Goal: Task Accomplishment & Management: Use online tool/utility

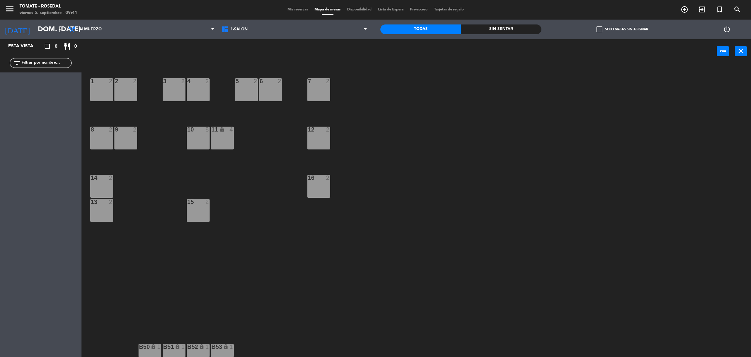
click at [230, 140] on div "11 lock 4" at bounding box center [222, 137] width 23 height 23
click at [292, 9] on span "Mis reservas" at bounding box center [297, 10] width 27 height 4
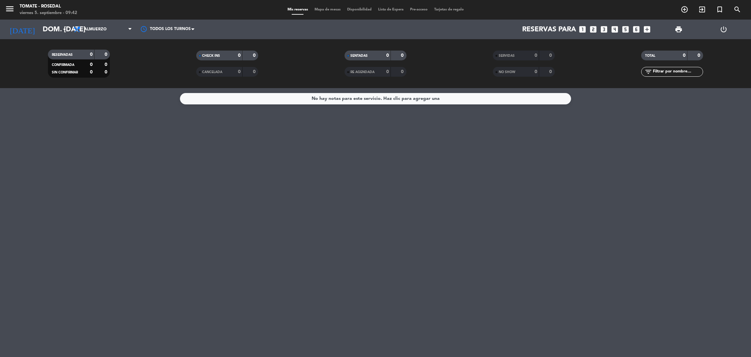
click at [351, 10] on span "Disponibilidad" at bounding box center [359, 10] width 31 height 4
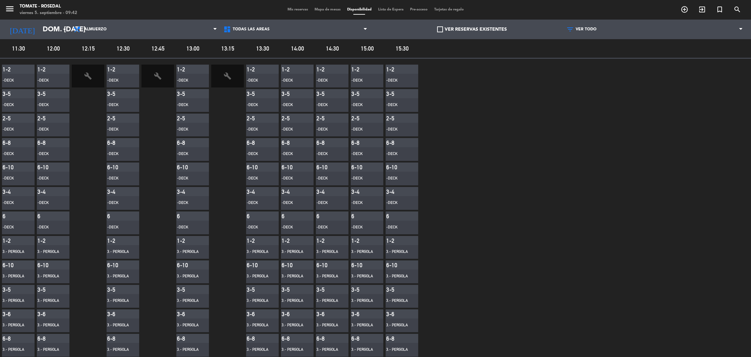
click at [49, 77] on div "-DECK" at bounding box center [53, 81] width 33 height 14
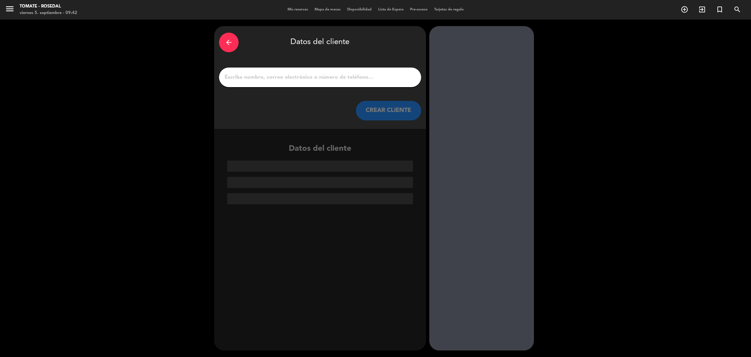
click at [232, 42] on div "arrow_back" at bounding box center [229, 43] width 20 height 20
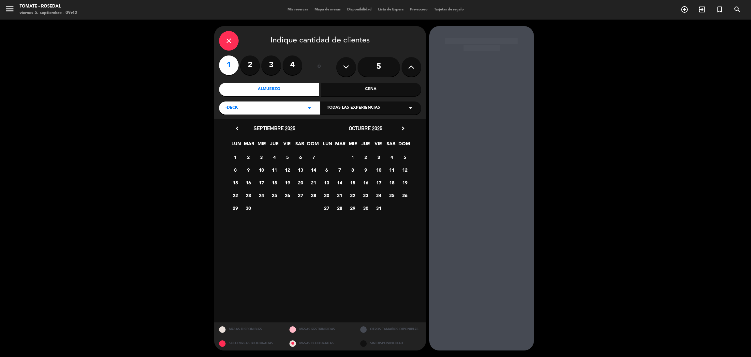
click at [231, 40] on icon "close" at bounding box center [229, 41] width 8 height 8
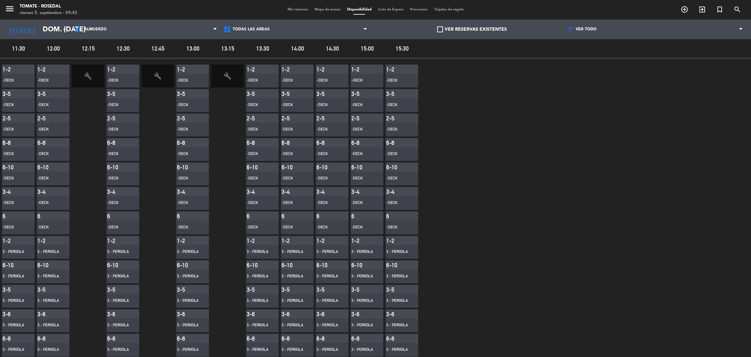
click at [58, 49] on span "12:00" at bounding box center [53, 48] width 33 height 9
click at [156, 76] on icon "build" at bounding box center [158, 76] width 8 height 8
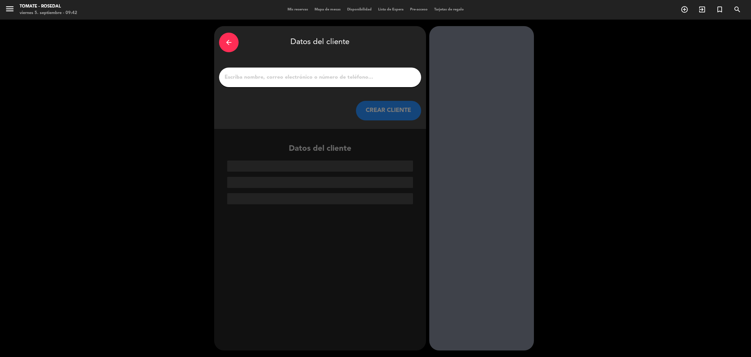
click at [233, 39] on div "arrow_back" at bounding box center [229, 43] width 20 height 20
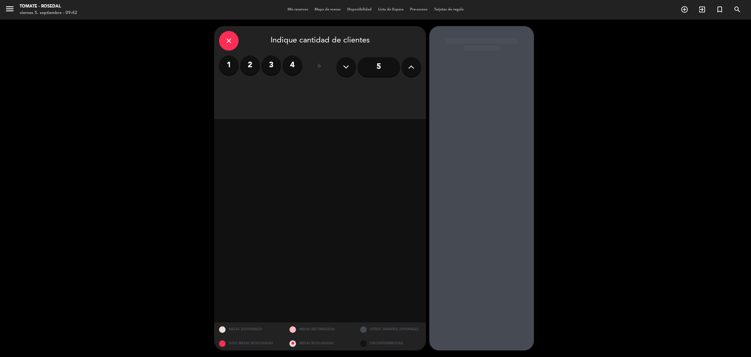
click at [233, 39] on div "close" at bounding box center [229, 41] width 20 height 20
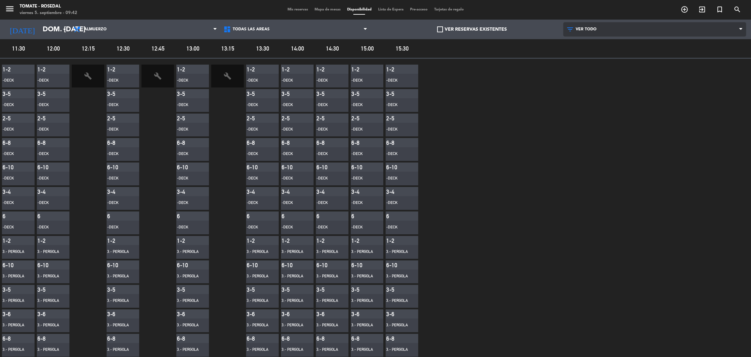
click at [731, 28] on span "VER TODO" at bounding box center [654, 29] width 183 height 14
click at [7, 10] on icon "menu" at bounding box center [10, 9] width 10 height 10
